Goal: Find specific page/section: Find specific page/section

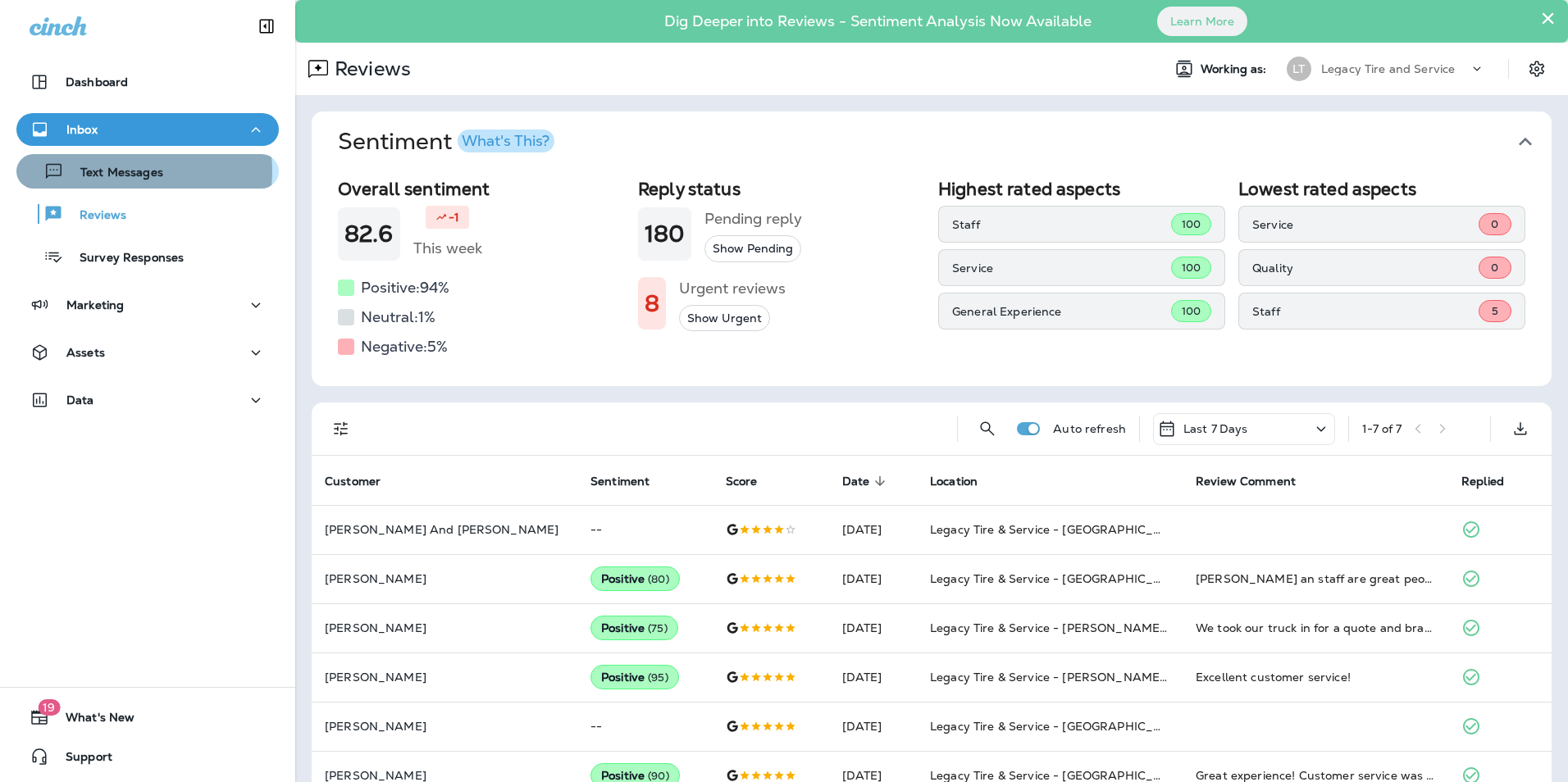
click at [126, 172] on p "Text Messages" at bounding box center [113, 173] width 99 height 15
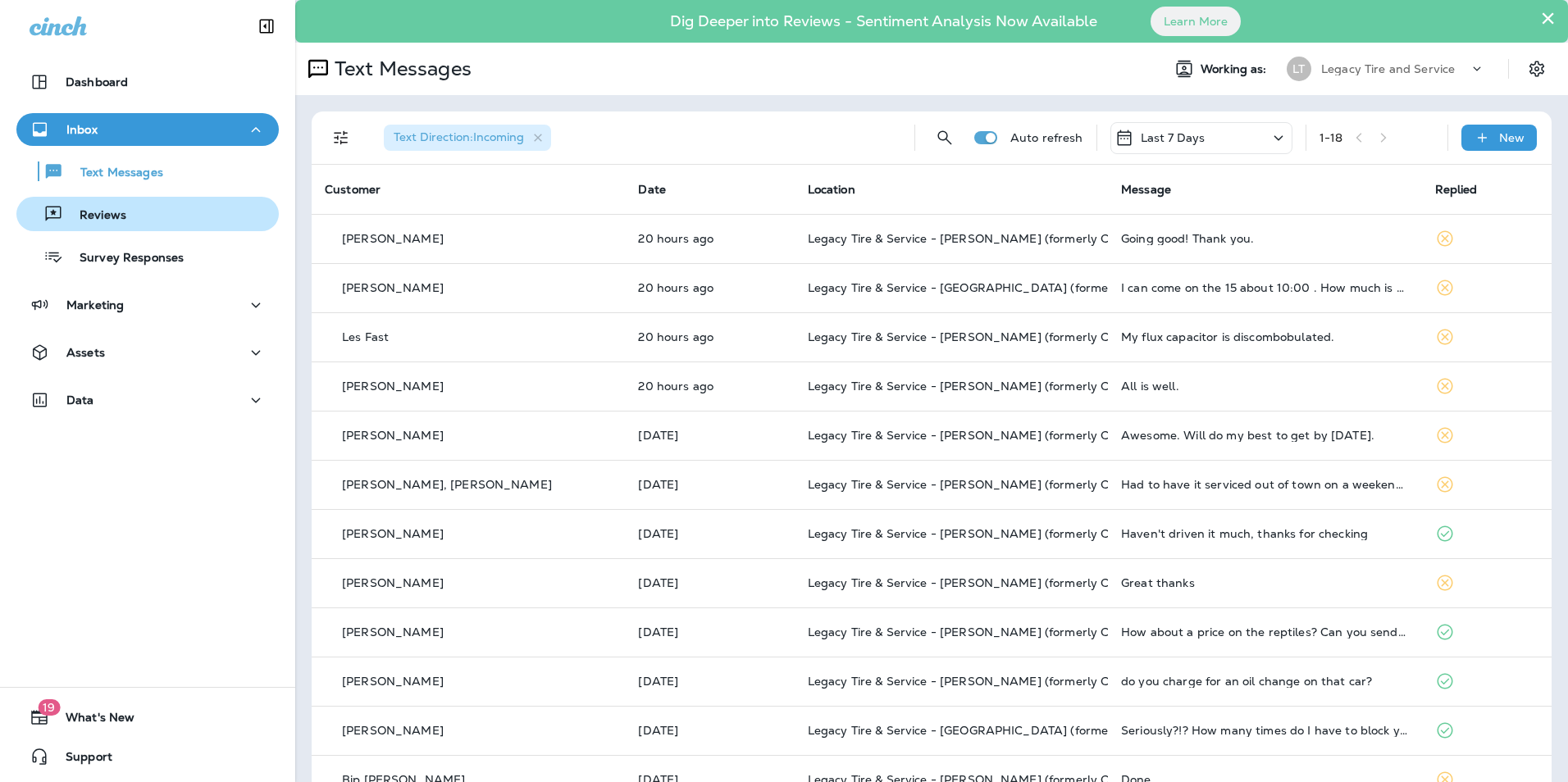
click at [132, 207] on div "Reviews" at bounding box center [147, 213] width 249 height 24
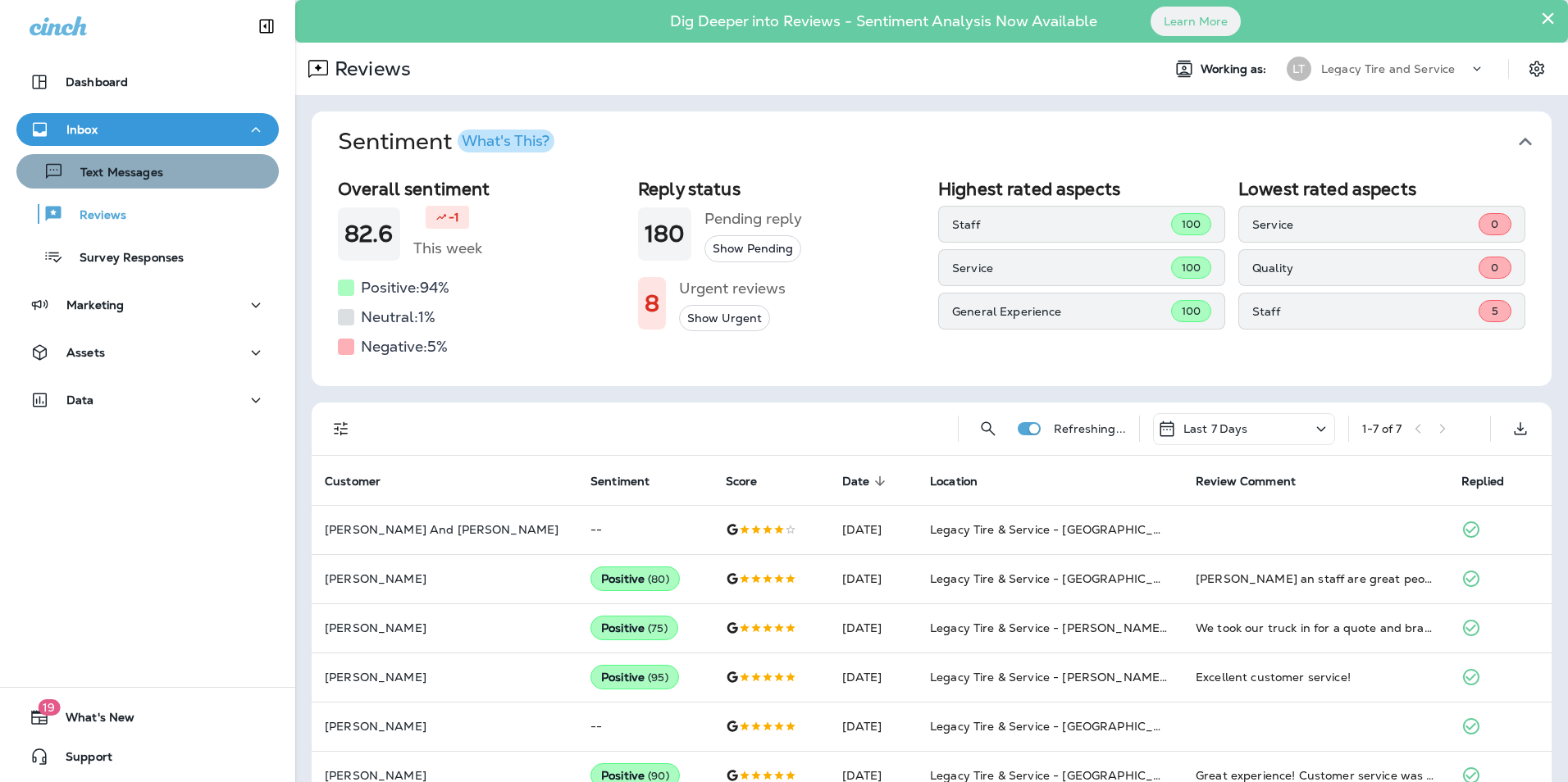
click at [154, 184] on button "Text Messages" at bounding box center [147, 171] width 263 height 34
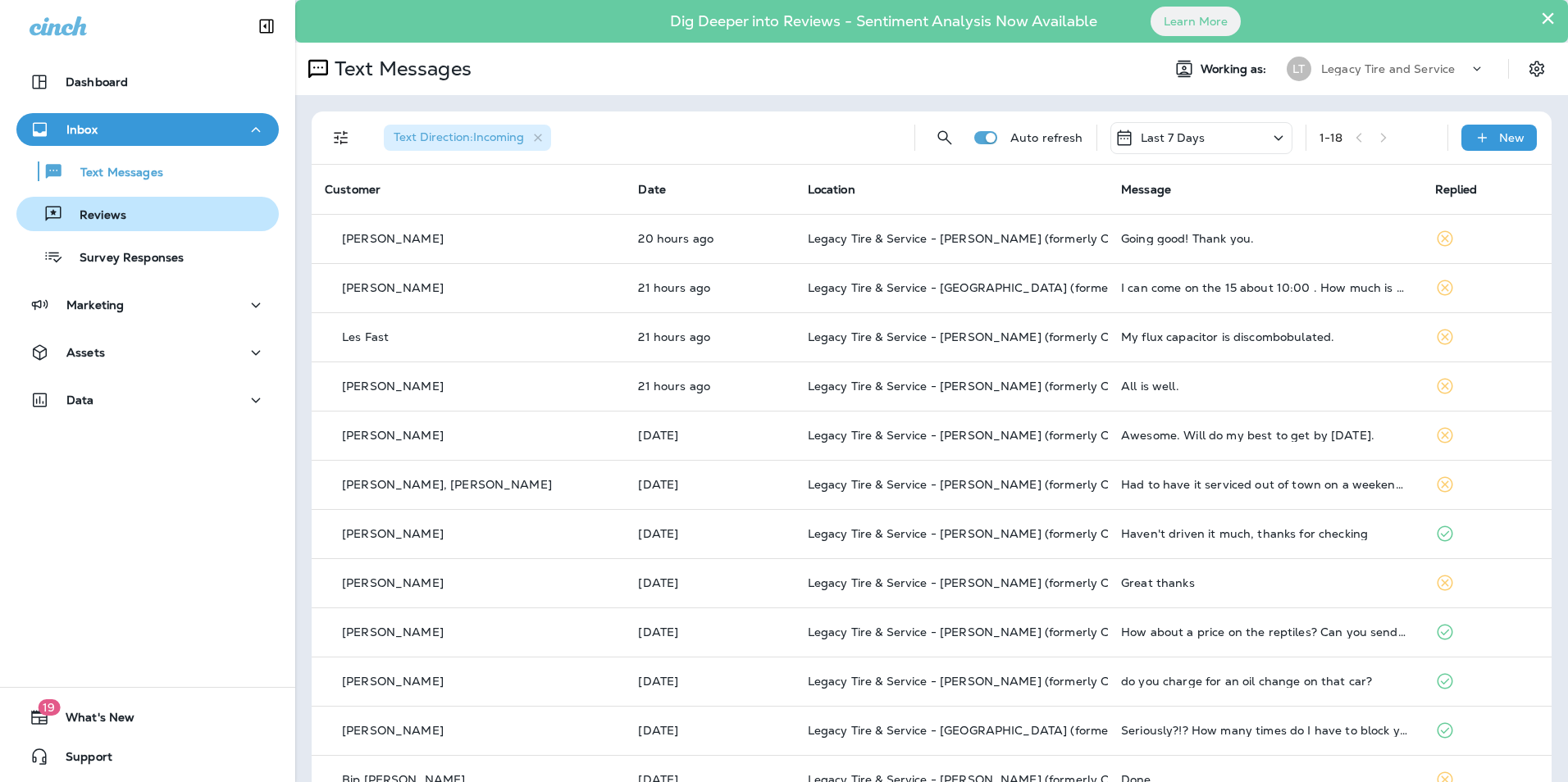
click at [98, 207] on div "Reviews" at bounding box center [75, 213] width 103 height 24
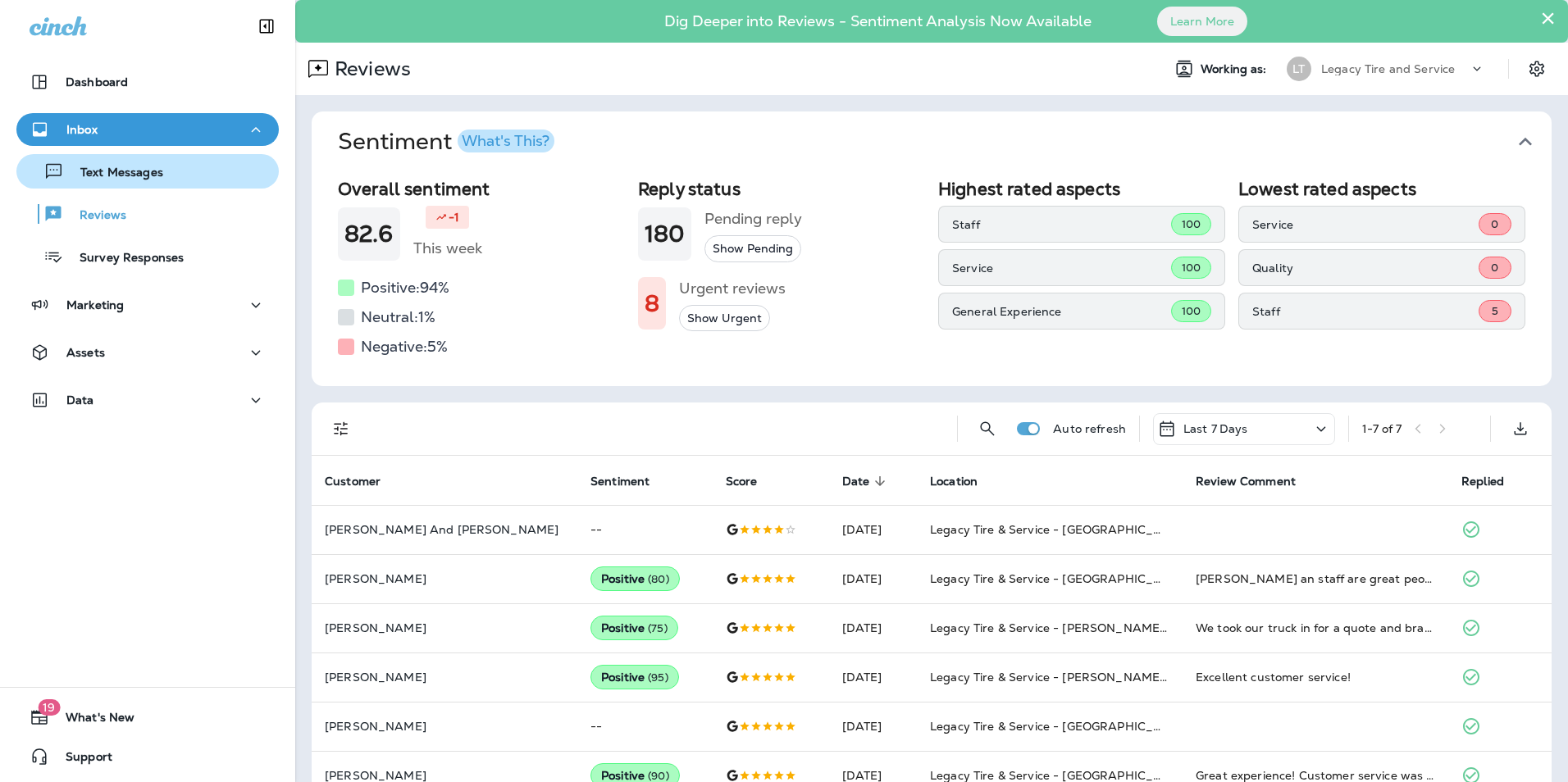
click at [119, 186] on button "Text Messages" at bounding box center [147, 171] width 263 height 34
